Goal: Information Seeking & Learning: Learn about a topic

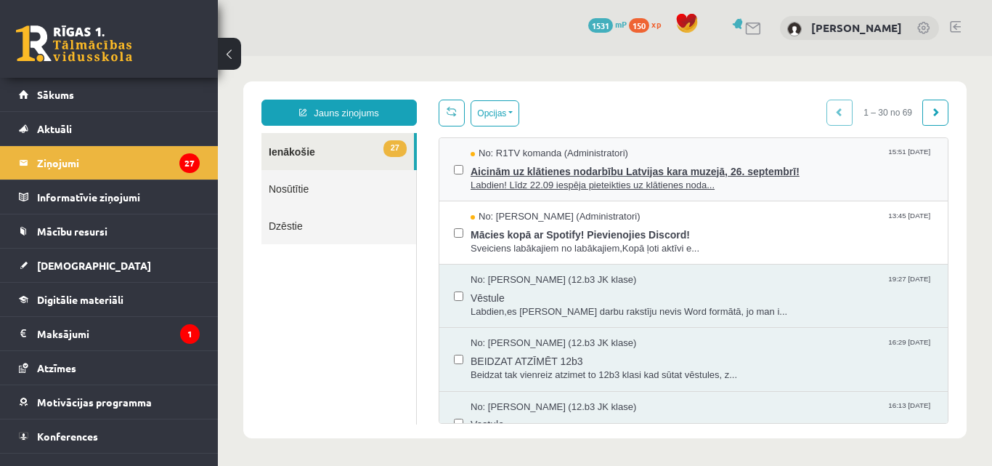
click at [625, 187] on span "Labdien! Līdz 22.09 iespēja pieteikties uz klātienes noda..." at bounding box center [702, 186] width 463 height 14
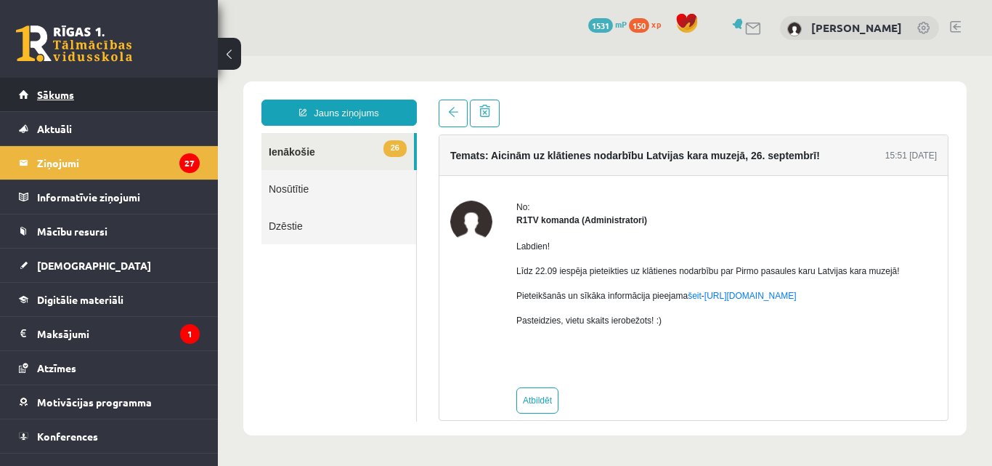
click at [120, 98] on link "Sākums" at bounding box center [109, 94] width 181 height 33
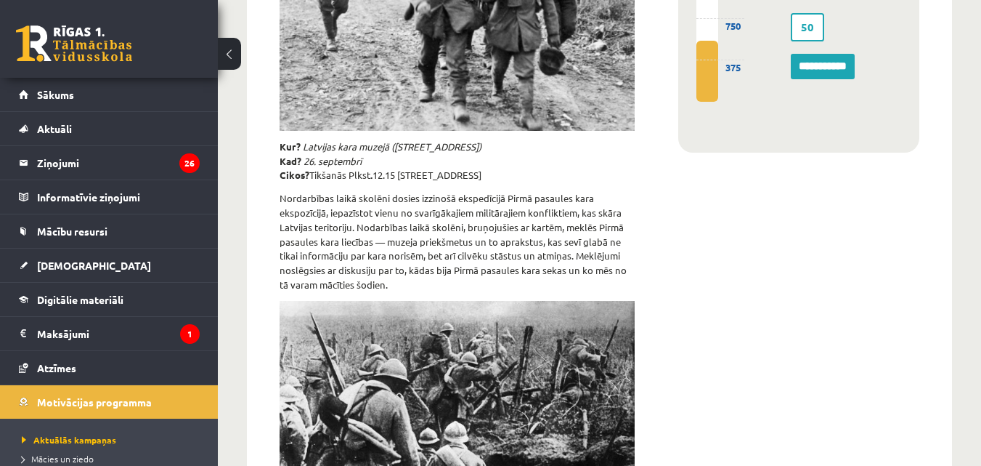
scroll to position [86, 0]
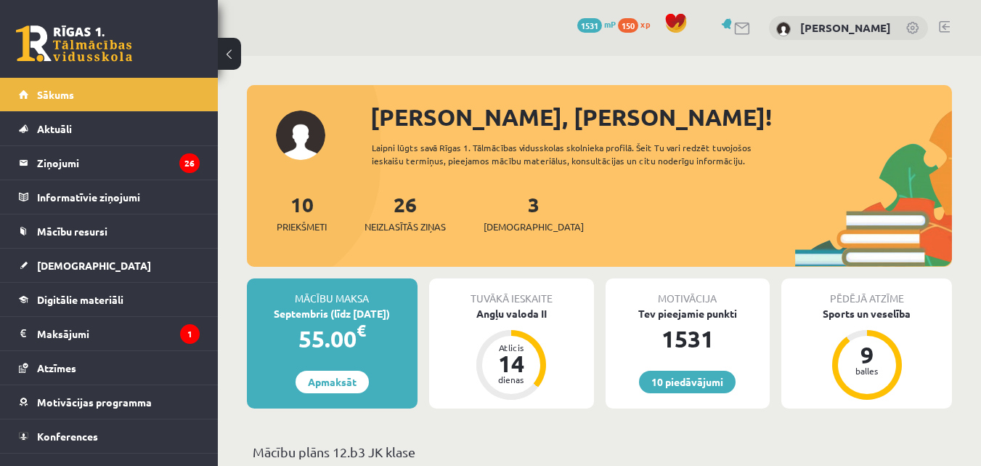
scroll to position [339, 0]
